Goal: Information Seeking & Learning: Check status

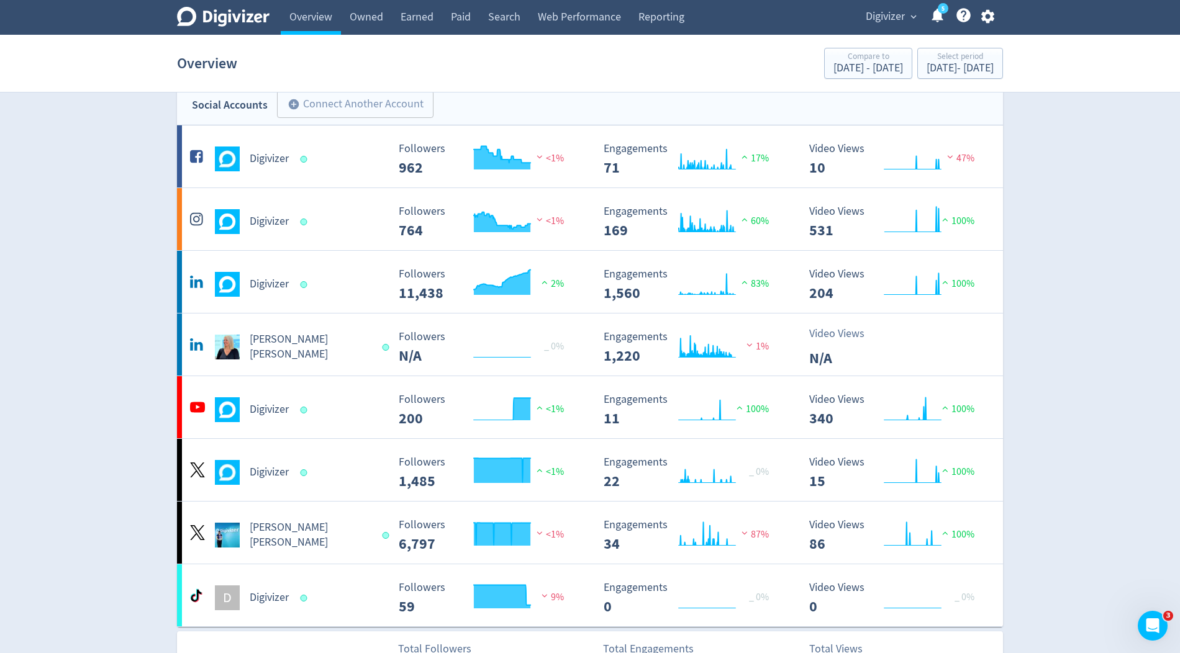
drag, startPoint x: 0, startPoint y: 0, endPoint x: 887, endPoint y: 22, distance: 887.7
click at [887, 22] on span "Digivizer" at bounding box center [885, 17] width 39 height 20
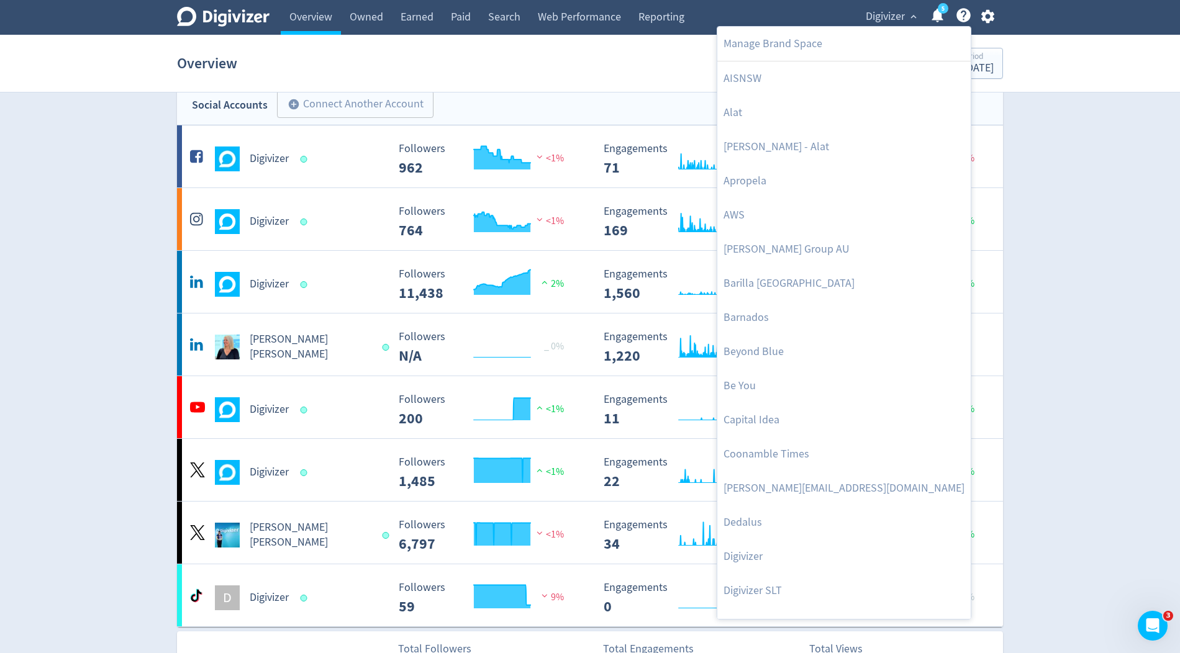
click at [981, 73] on div at bounding box center [590, 326] width 1180 height 653
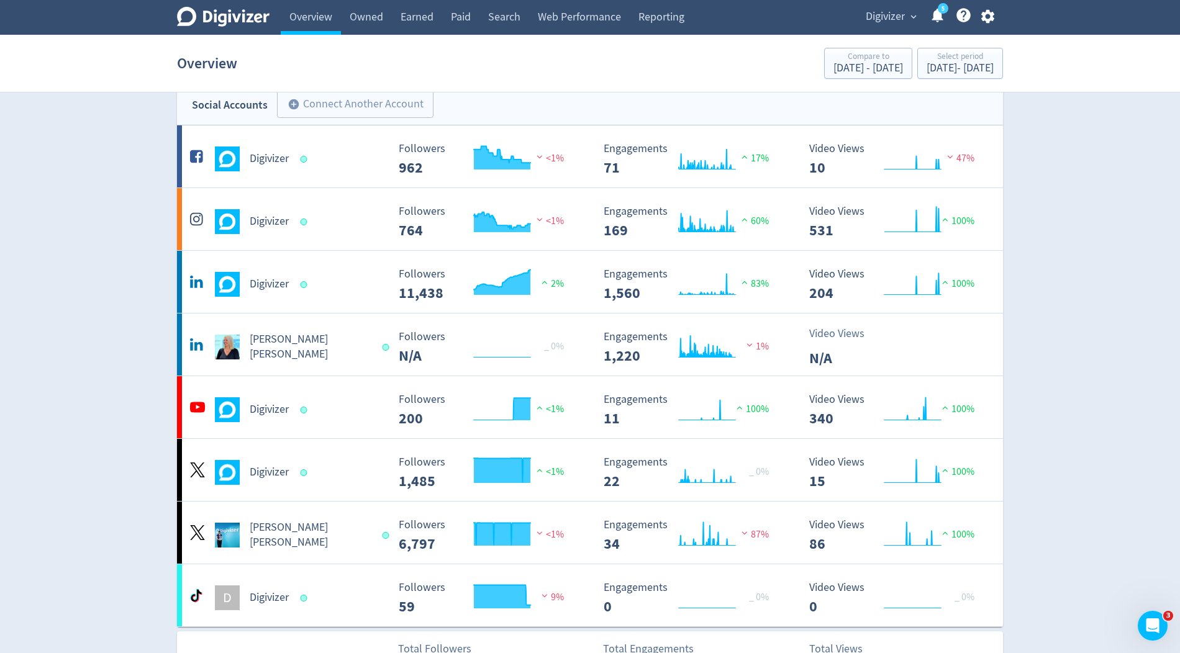
click at [981, 73] on div "Manage Brand Space AISNSW Alat [PERSON_NAME] - Alat Apropela AWS [PERSON_NAME] …" at bounding box center [590, 326] width 1180 height 653
click at [977, 70] on div "[DATE] - [DATE]" at bounding box center [960, 68] width 67 height 11
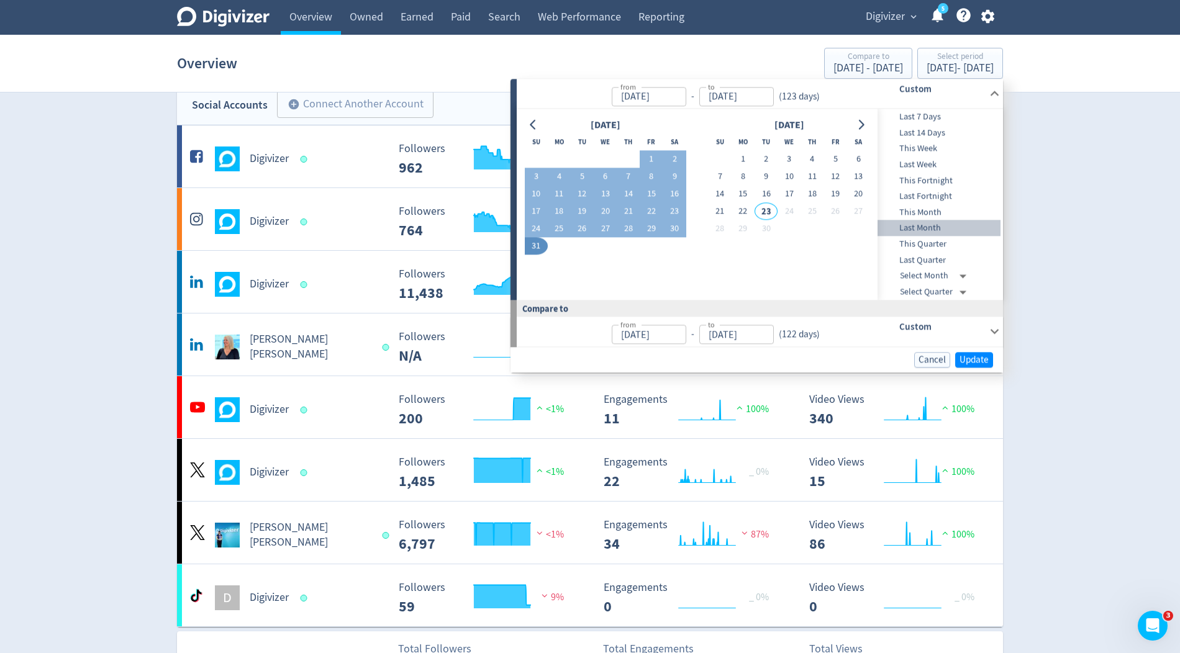
click at [930, 225] on span "Last Month" at bounding box center [939, 229] width 123 height 14
type input "[DATE]"
click at [972, 365] on span "Update" at bounding box center [973, 360] width 29 height 9
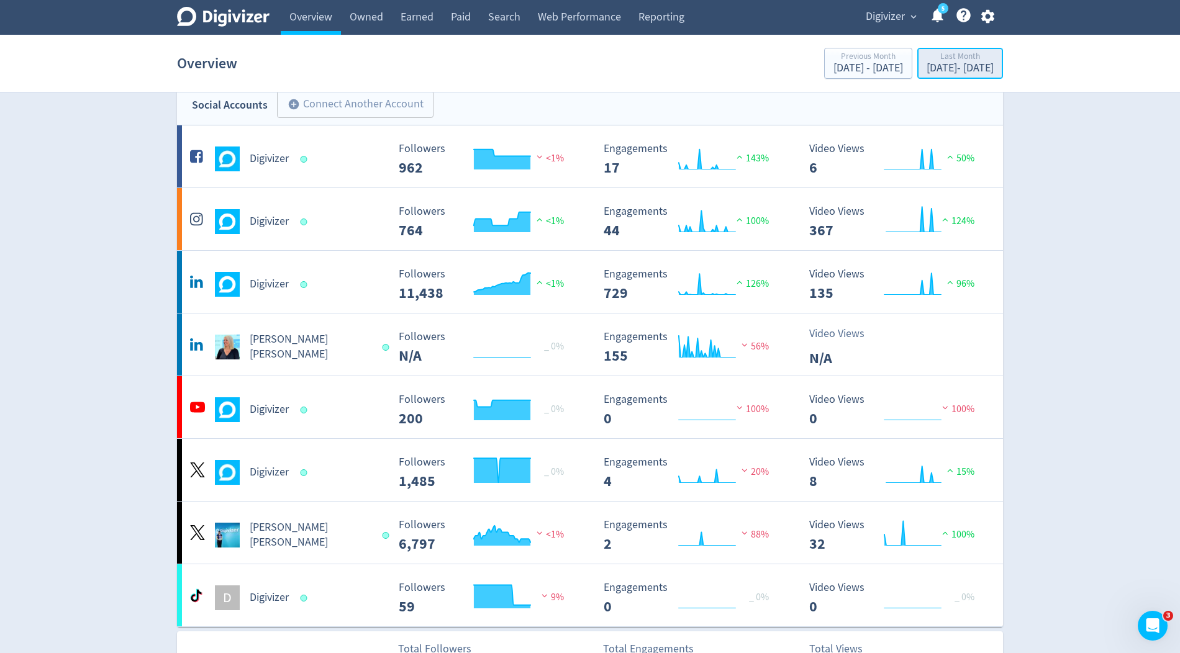
click at [951, 63] on div "[DATE] - [DATE]" at bounding box center [960, 68] width 67 height 11
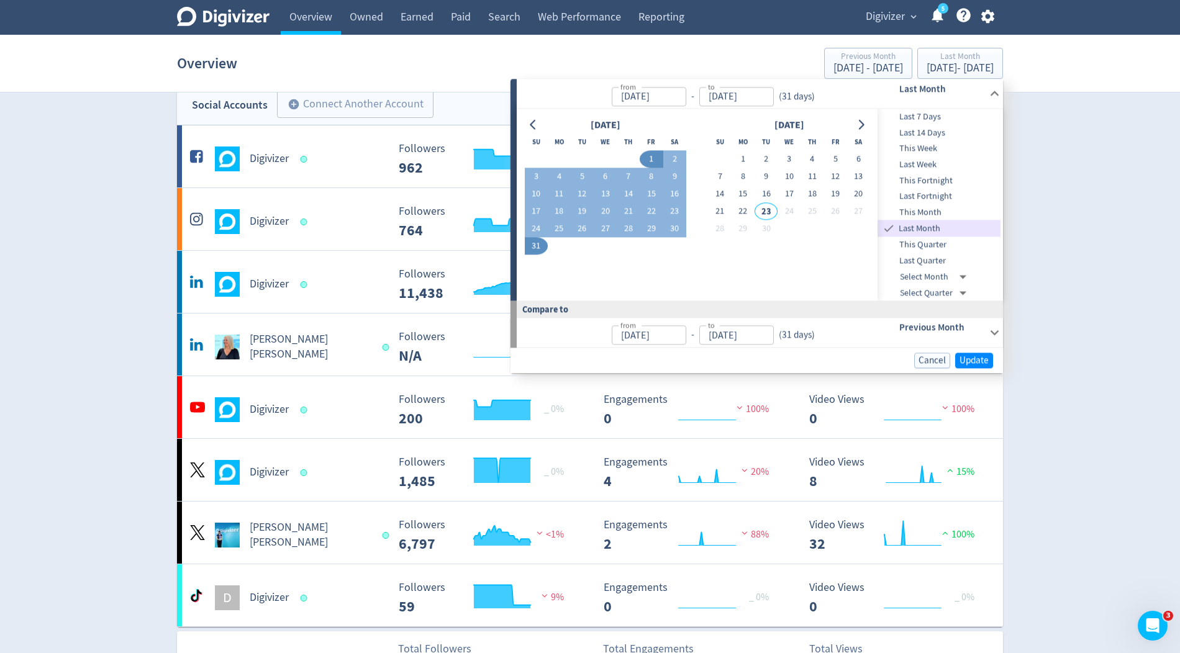
click at [921, 213] on span "This Month" at bounding box center [939, 213] width 123 height 14
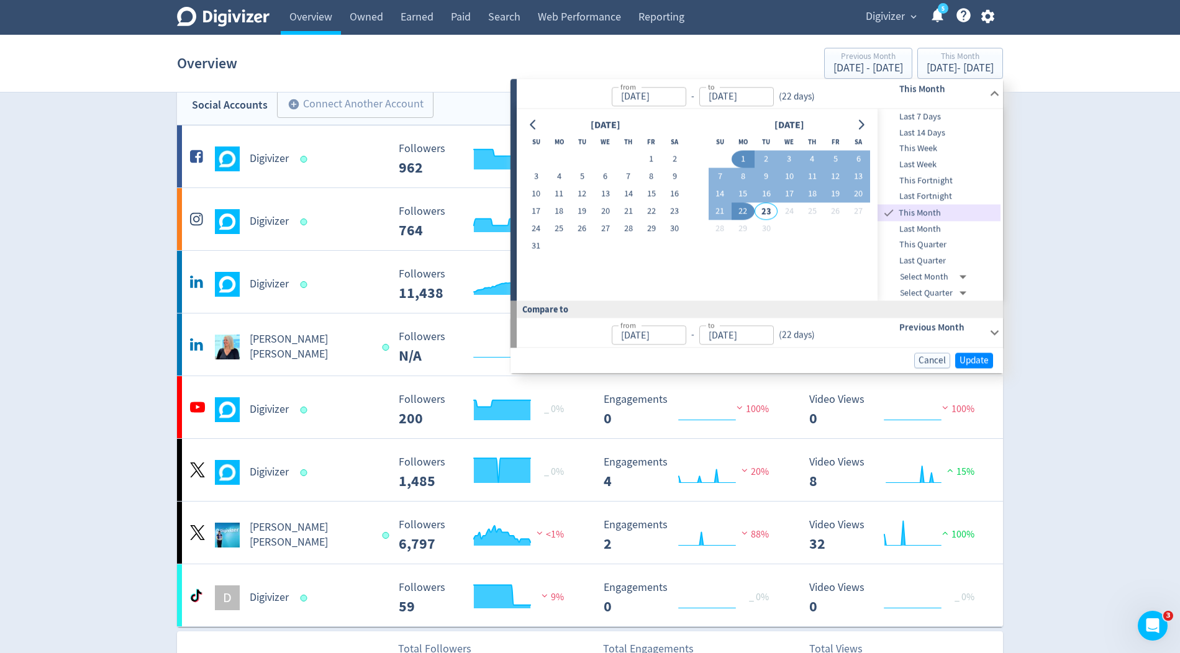
type input "[DATE]"
click at [973, 353] on button "Update" at bounding box center [974, 361] width 38 height 16
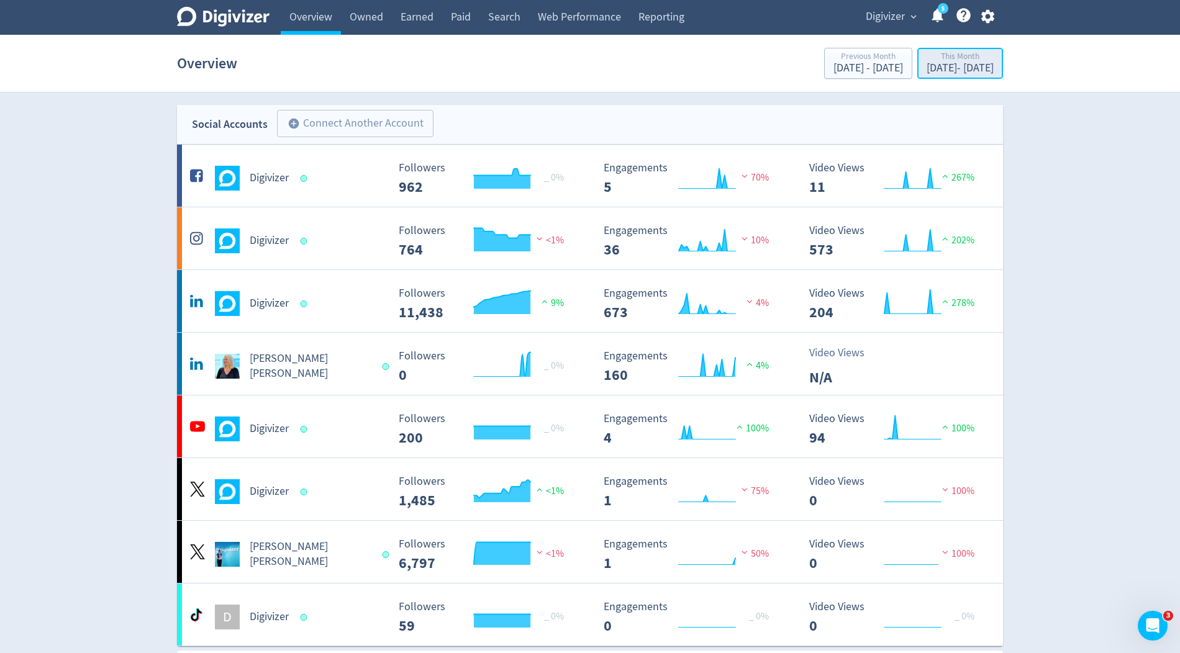
click at [927, 60] on div "This Month" at bounding box center [960, 57] width 67 height 11
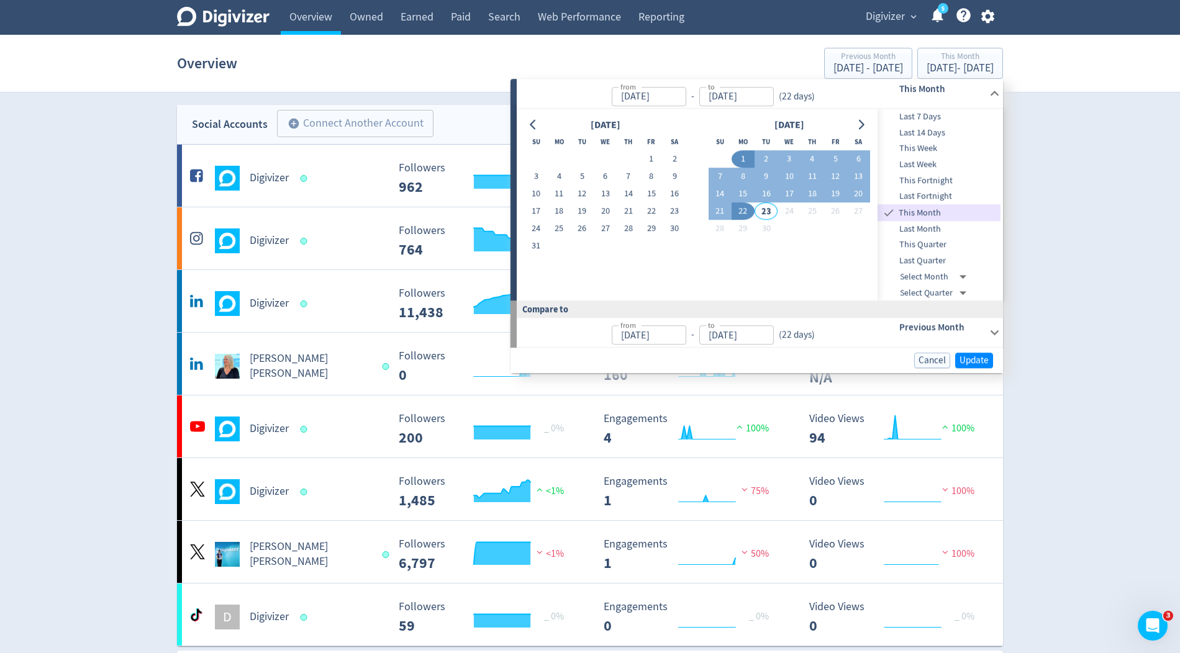
click at [922, 212] on span "This Month" at bounding box center [948, 213] width 104 height 14
click at [582, 22] on link "Web Performance" at bounding box center [579, 17] width 101 height 35
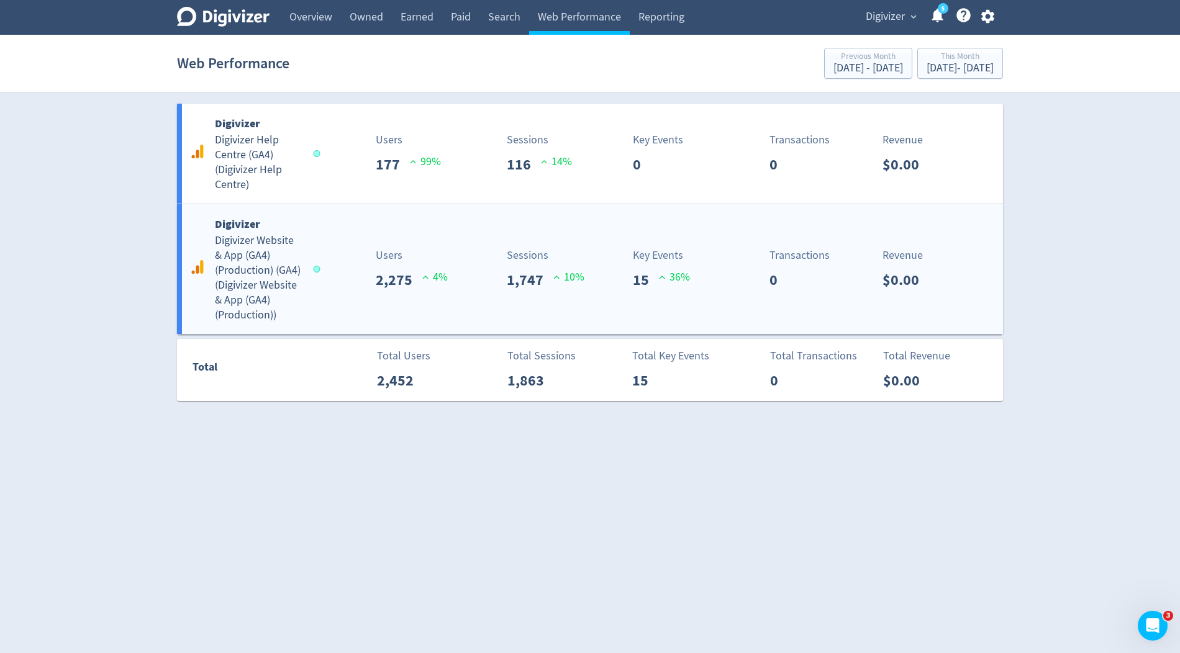
click at [456, 284] on div "Sessions 1,747 10 %" at bounding box center [524, 269] width 137 height 44
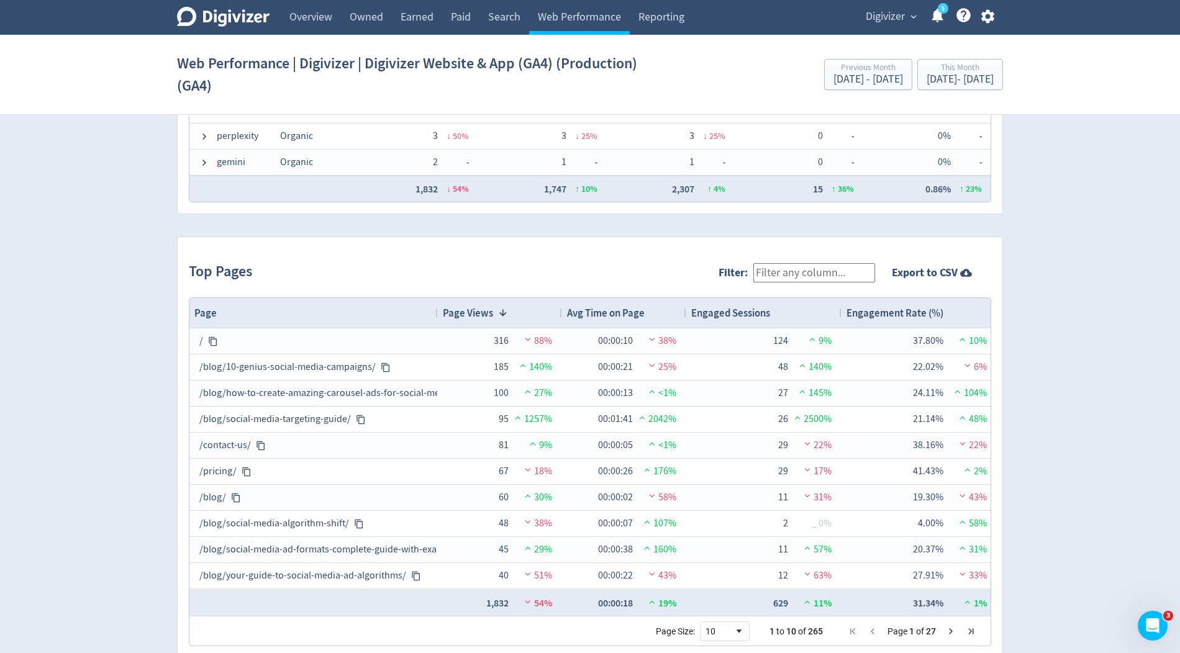
scroll to position [1175, 0]
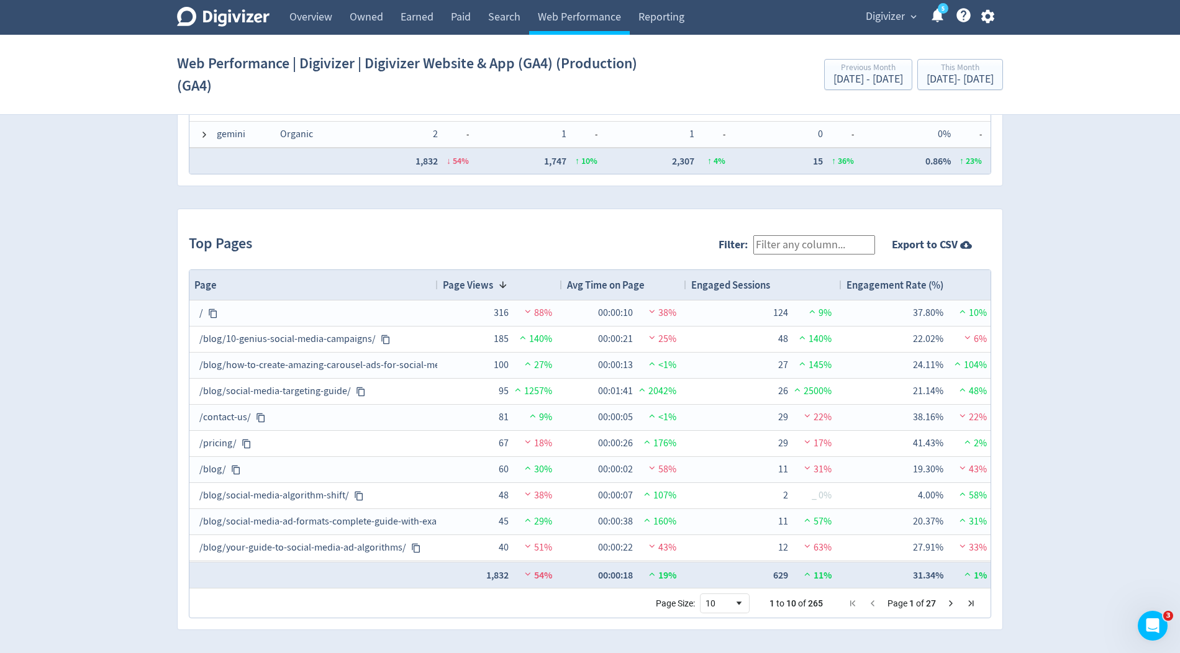
click at [824, 241] on input "Filter:" at bounding box center [814, 244] width 122 height 19
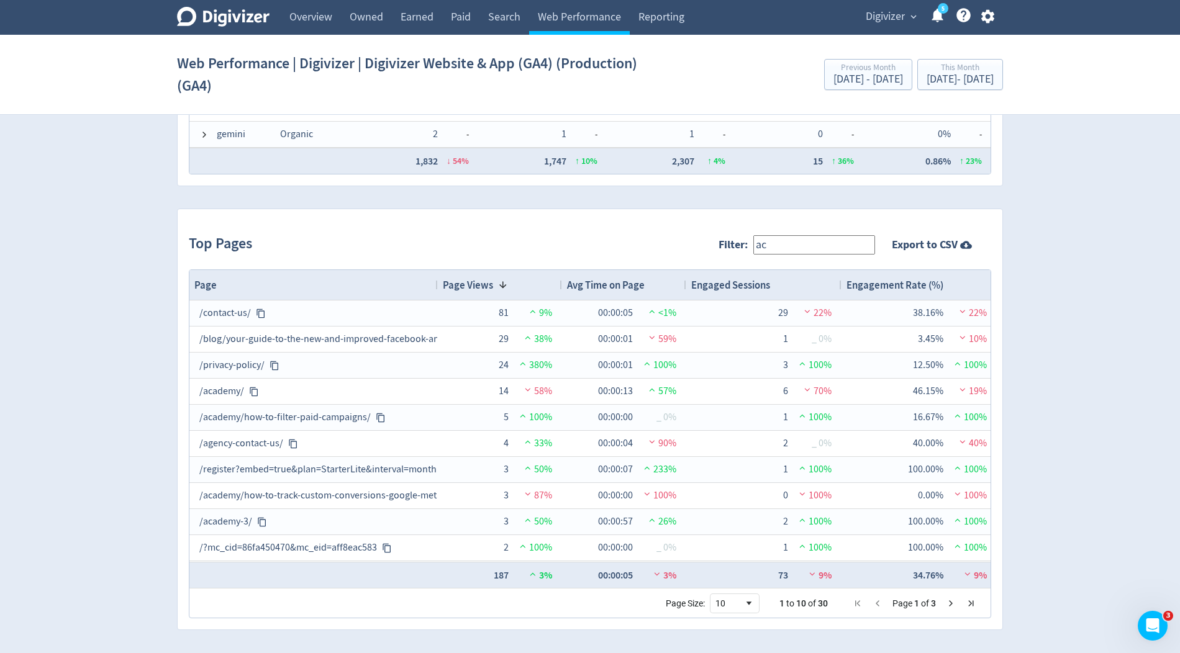
type input "academy"
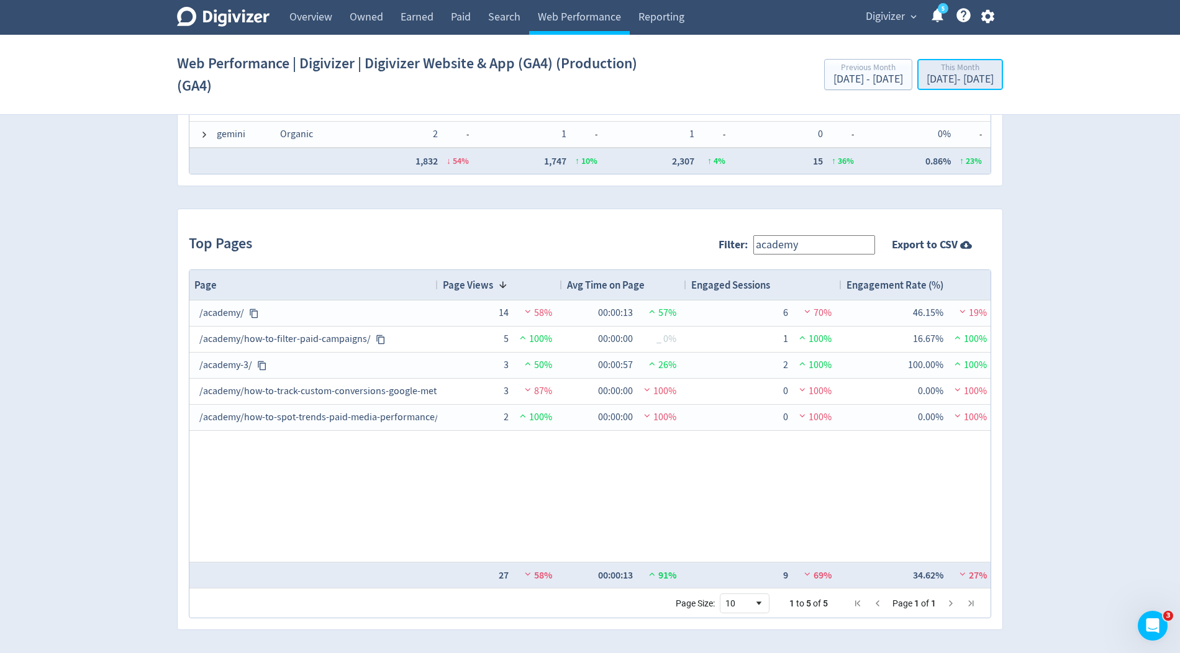
click at [945, 82] on div "[DATE] - [DATE]" at bounding box center [960, 79] width 67 height 11
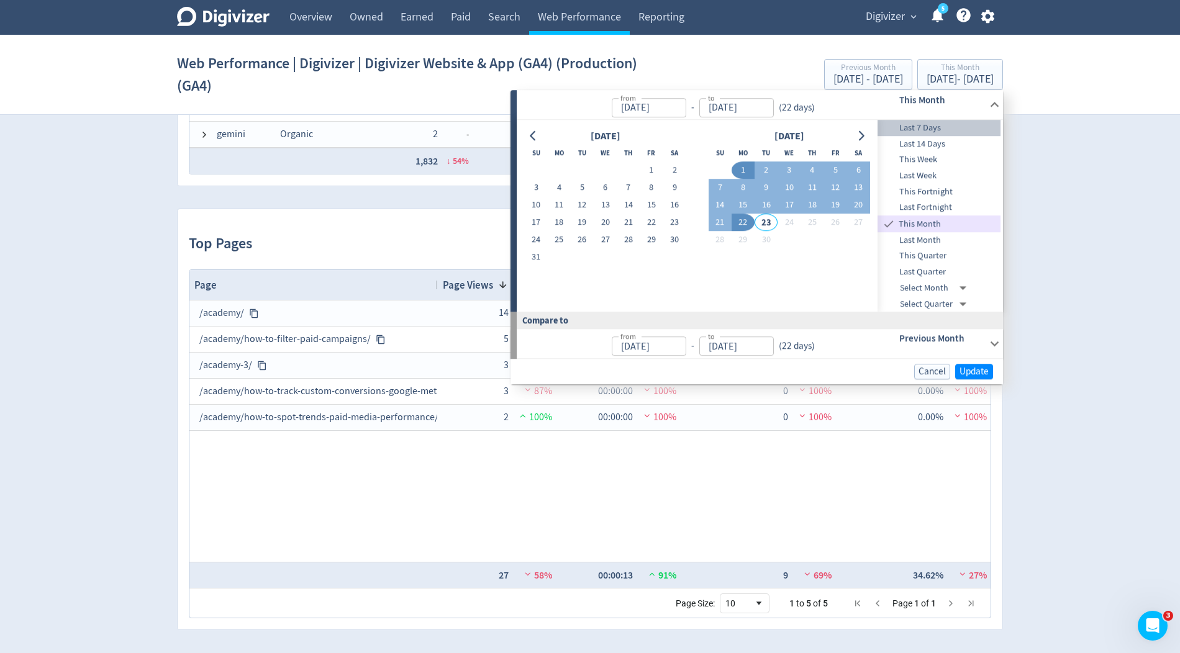
click at [937, 123] on span "Last 7 Days" at bounding box center [939, 128] width 123 height 14
type input "[DATE]"
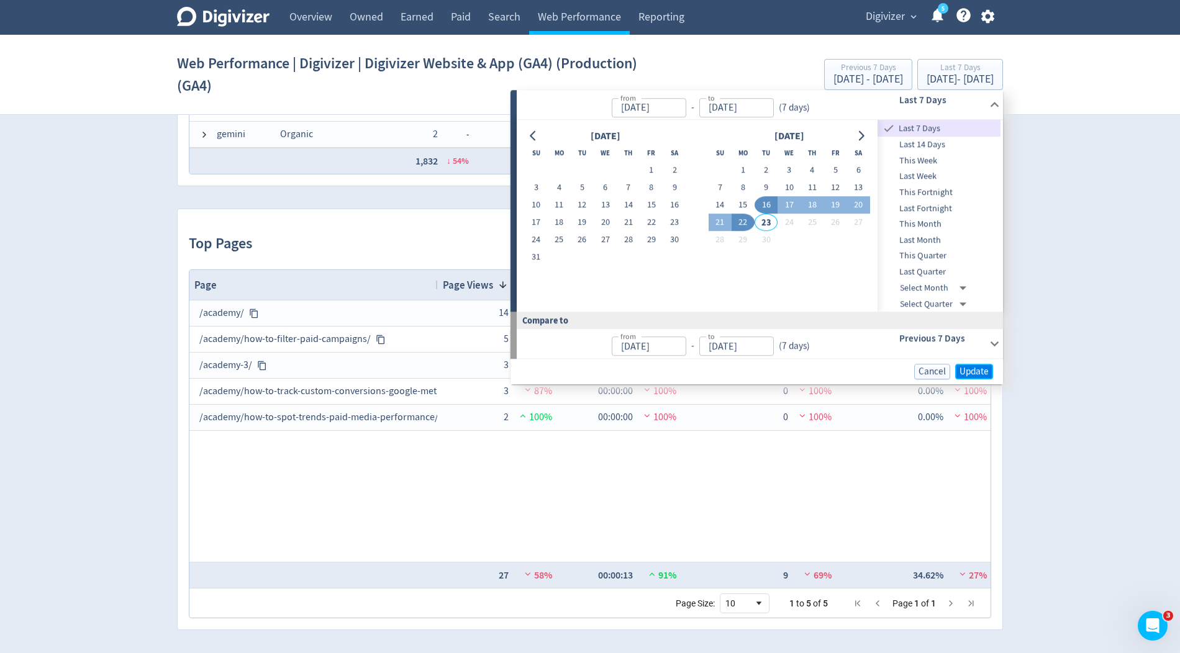
click at [977, 374] on span "Update" at bounding box center [973, 371] width 29 height 9
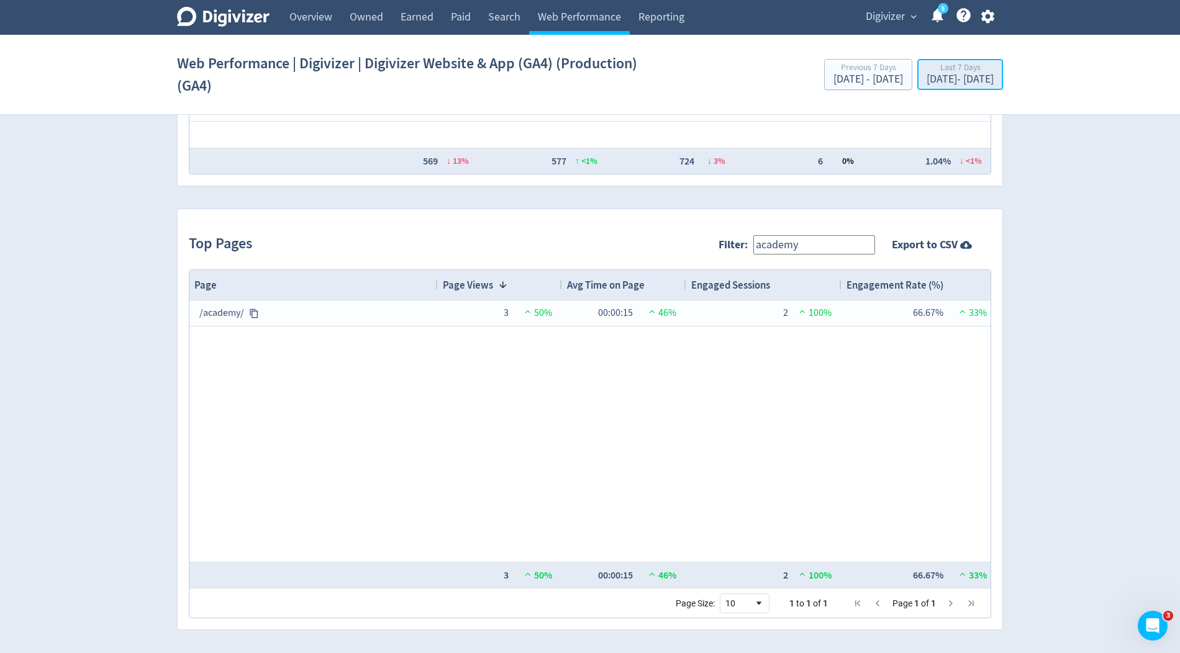
click at [927, 78] on div "[DATE] - [DATE]" at bounding box center [960, 79] width 67 height 11
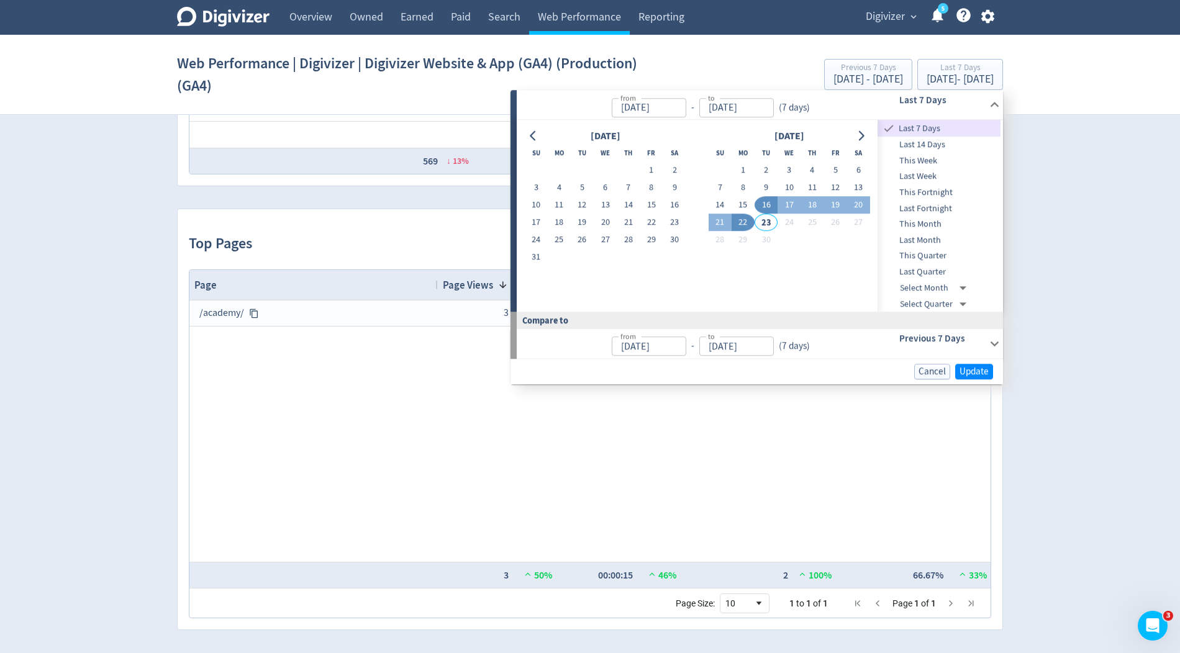
click at [658, 428] on div "/academy/ 3 50% 00:00:15 46% 2 100% 66.67% 33%" at bounding box center [589, 431] width 801 height 261
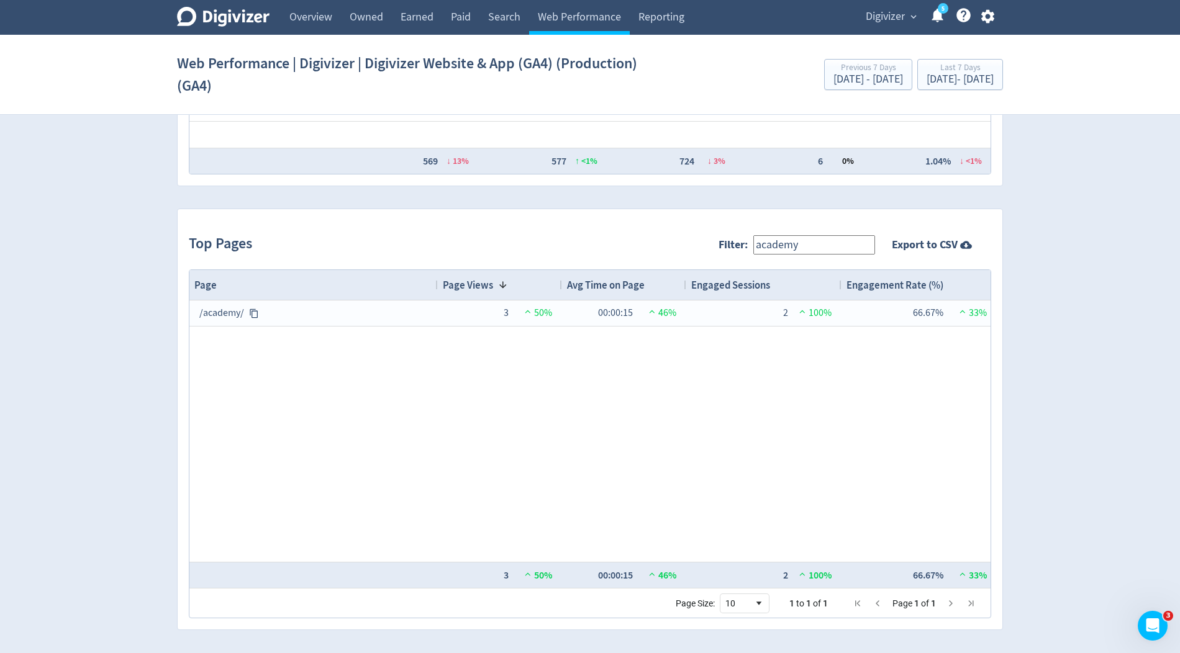
click at [788, 239] on input "academy" at bounding box center [814, 244] width 122 height 19
click at [927, 84] on div "[DATE] - [DATE]" at bounding box center [960, 79] width 67 height 11
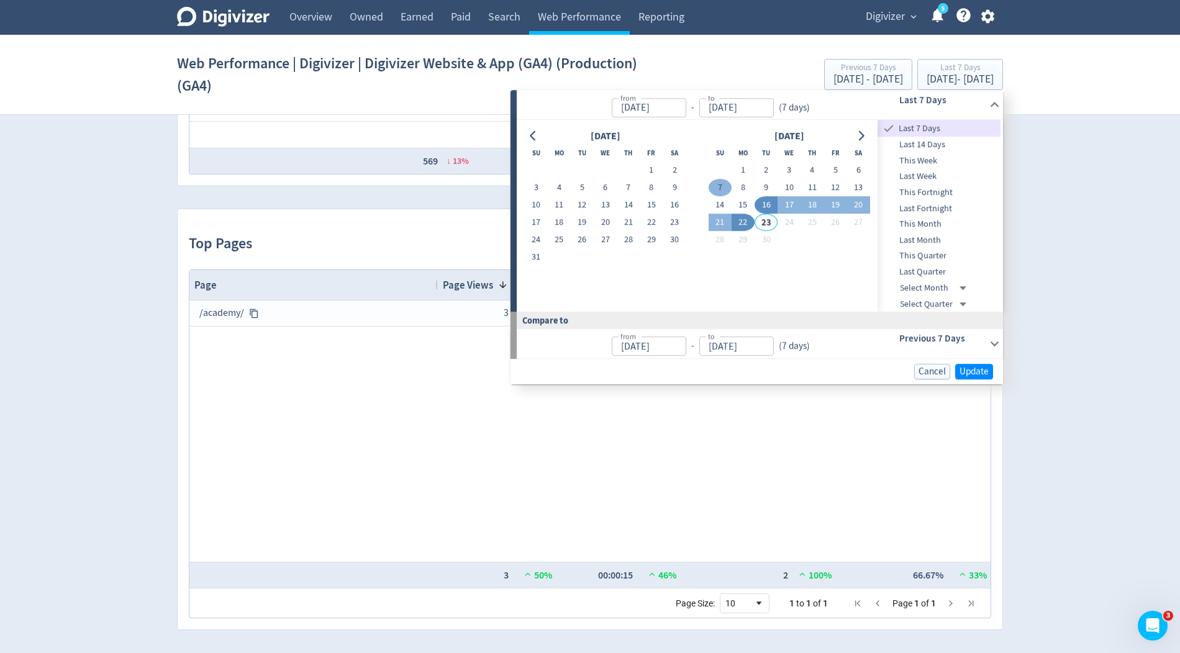
click at [725, 188] on button "7" at bounding box center [720, 187] width 23 height 17
type input "[DATE]"
click at [746, 217] on button "22" at bounding box center [743, 222] width 23 height 17
type input "[DATE]"
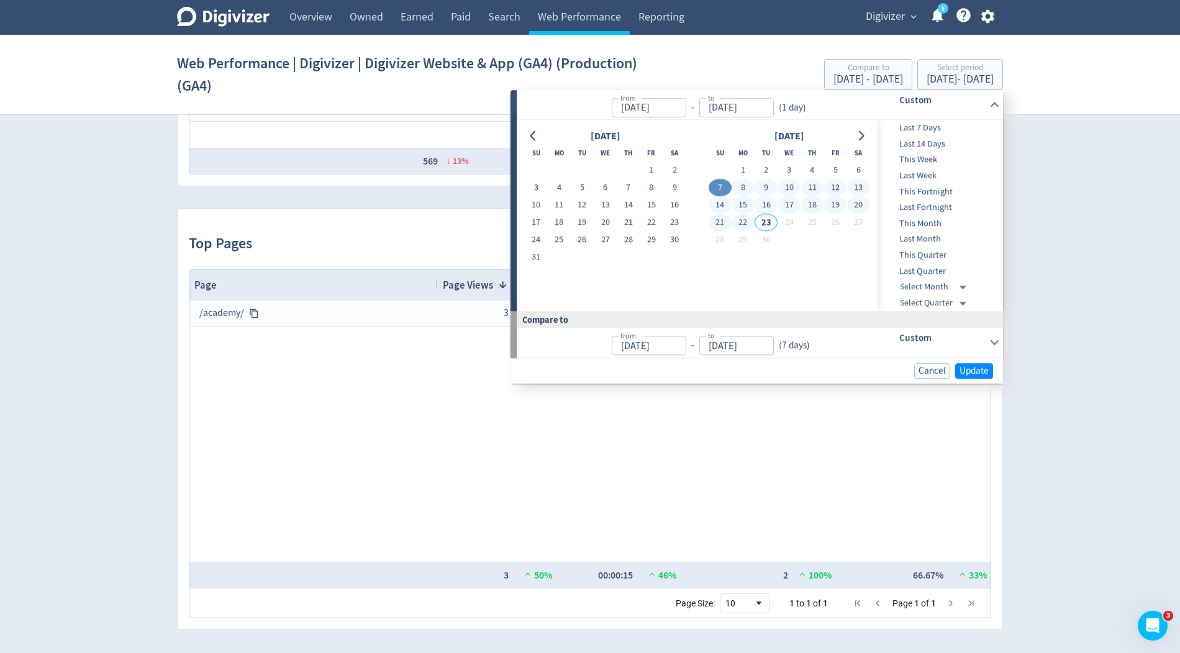
type input "[DATE]"
click at [961, 370] on span "Update" at bounding box center [973, 370] width 29 height 9
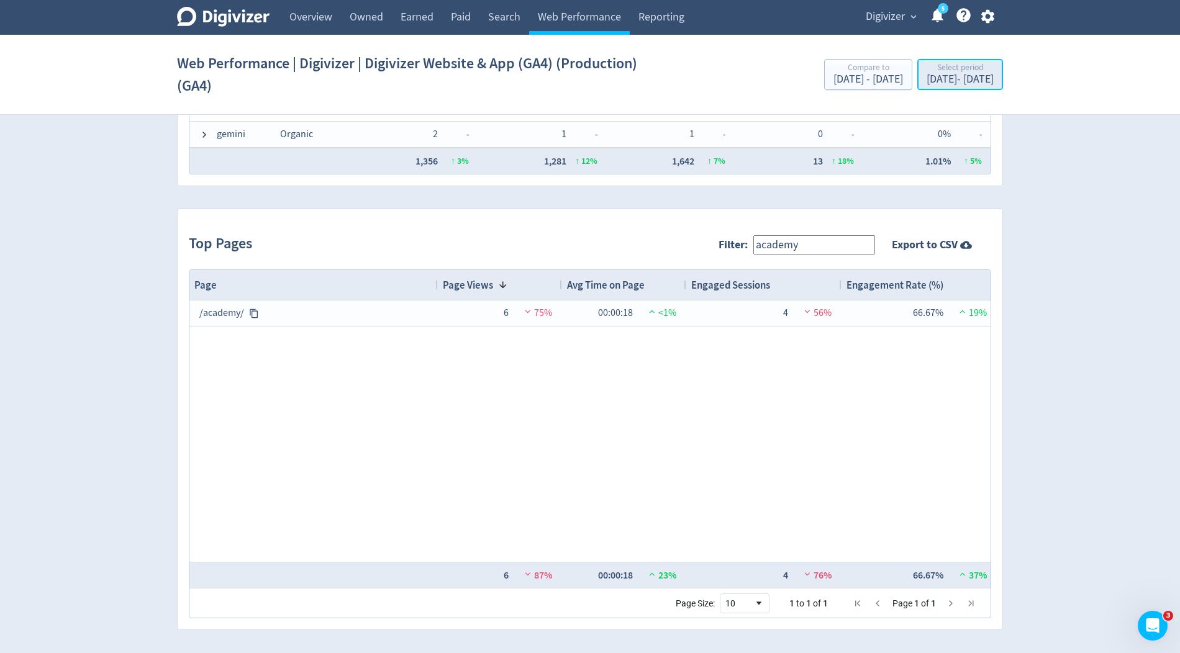
click at [935, 69] on div "Select period" at bounding box center [960, 68] width 67 height 11
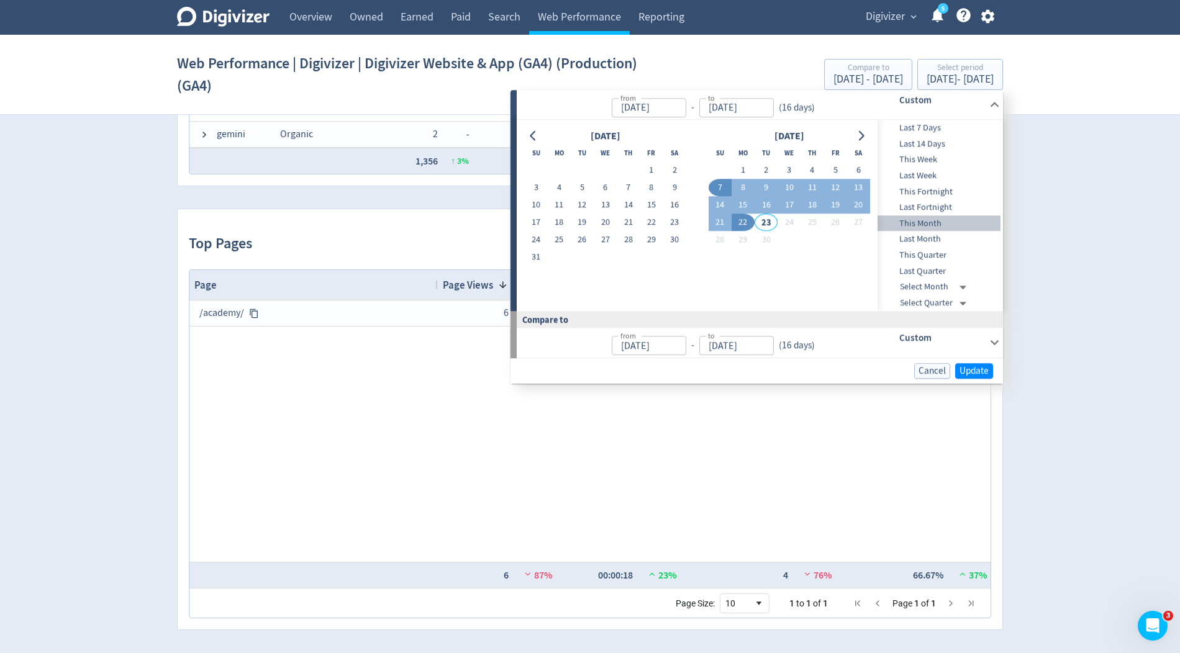
click at [922, 219] on span "This Month" at bounding box center [939, 224] width 123 height 14
type input "[DATE]"
click at [973, 373] on span "Update" at bounding box center [973, 371] width 29 height 9
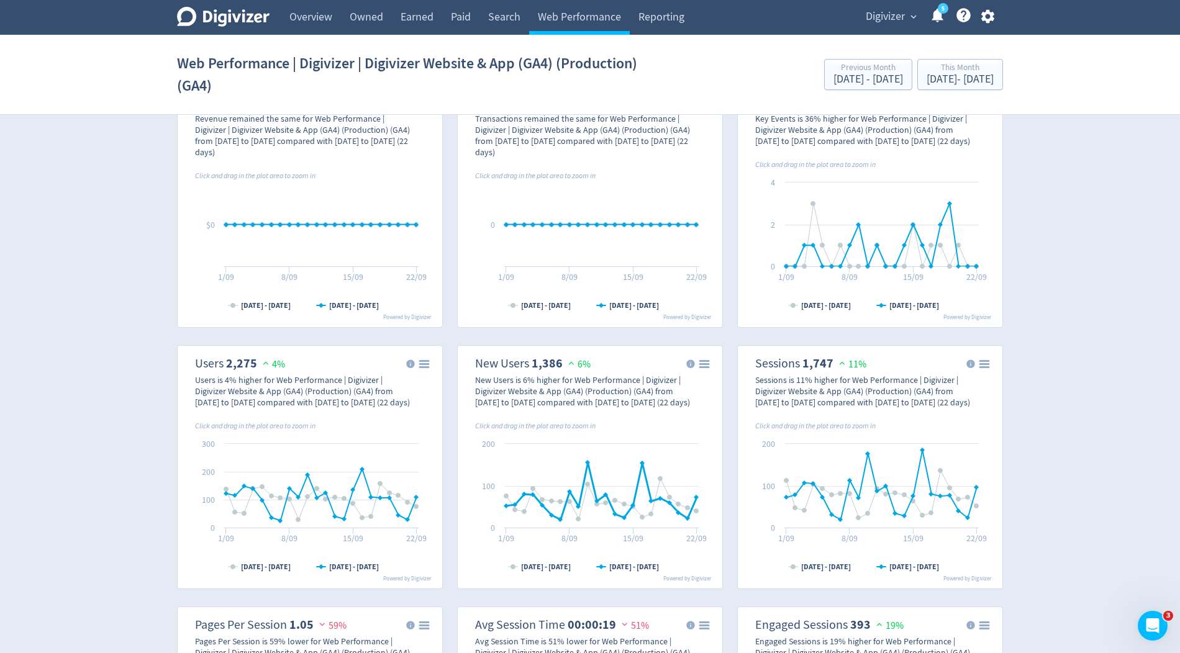
scroll to position [0, 0]
